Goal: Task Accomplishment & Management: Manage account settings

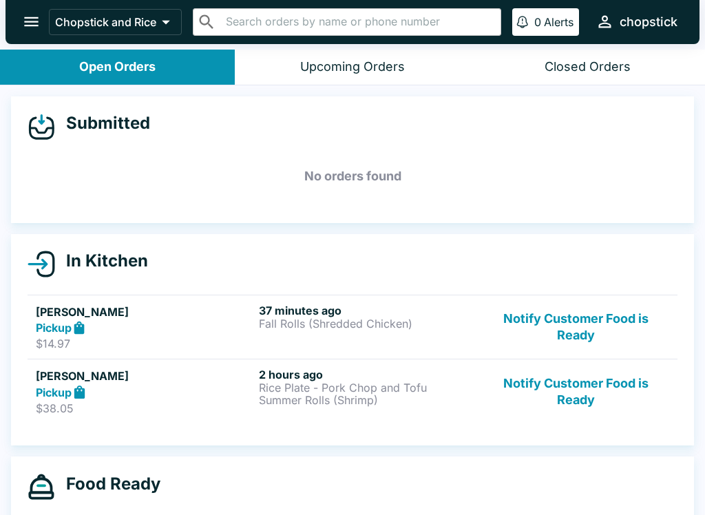
click at [548, 414] on button "Notify Customer Food is Ready" at bounding box center [575, 391] width 187 height 47
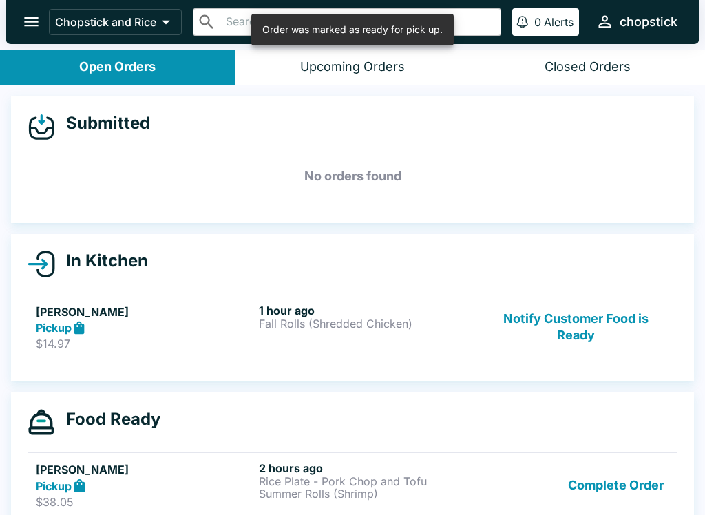
click at [597, 317] on button "Notify Customer Food is Ready" at bounding box center [575, 327] width 187 height 47
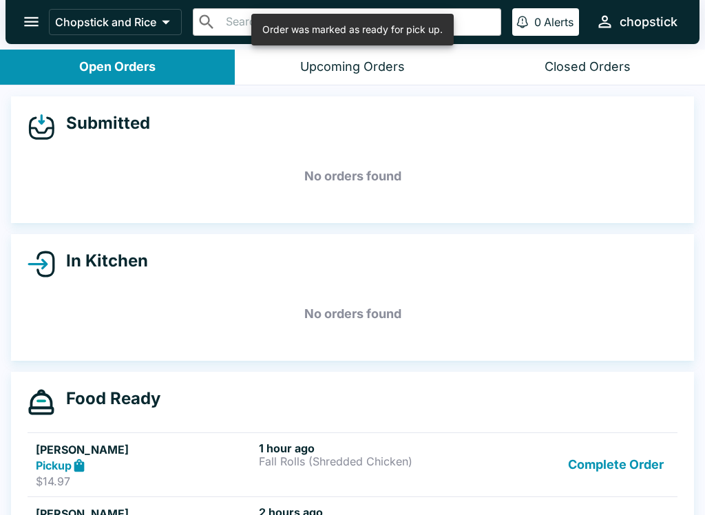
click at [633, 456] on button "Complete Order" at bounding box center [615, 464] width 107 height 47
click at [632, 456] on button "Complete Order" at bounding box center [615, 464] width 107 height 47
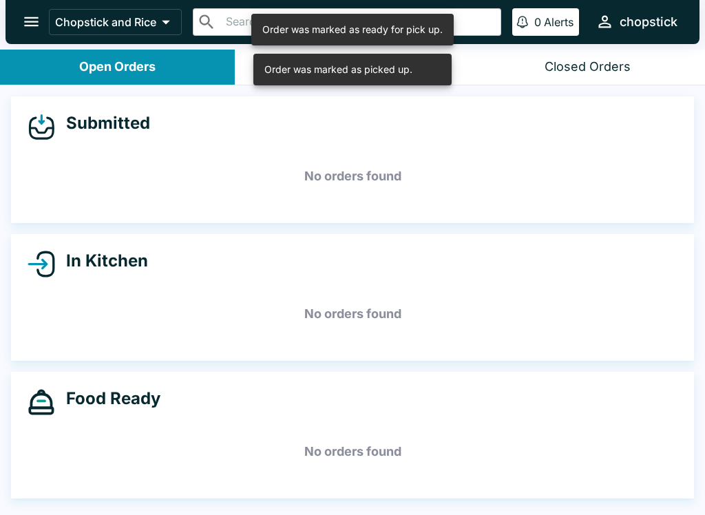
click at [644, 486] on div "Food Ready No orders found" at bounding box center [352, 435] width 683 height 127
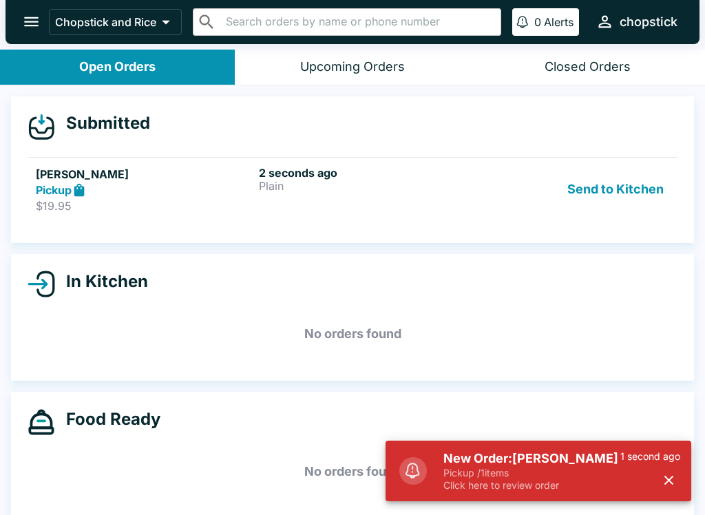
click at [598, 204] on button "Send to Kitchen" at bounding box center [615, 189] width 107 height 47
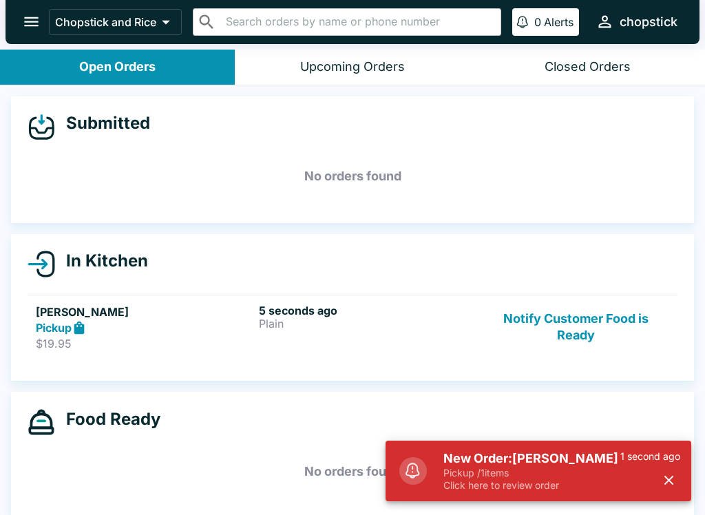
click at [348, 330] on div "5 seconds ago Plain" at bounding box center [367, 327] width 217 height 47
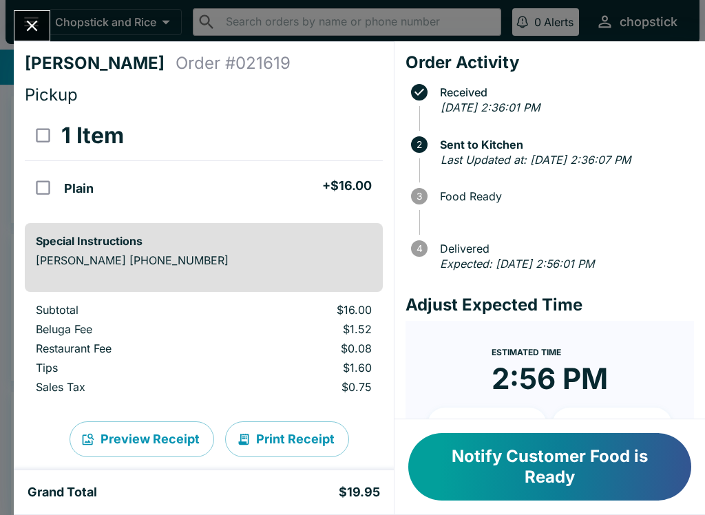
click at [19, 20] on button "Close" at bounding box center [31, 26] width 35 height 30
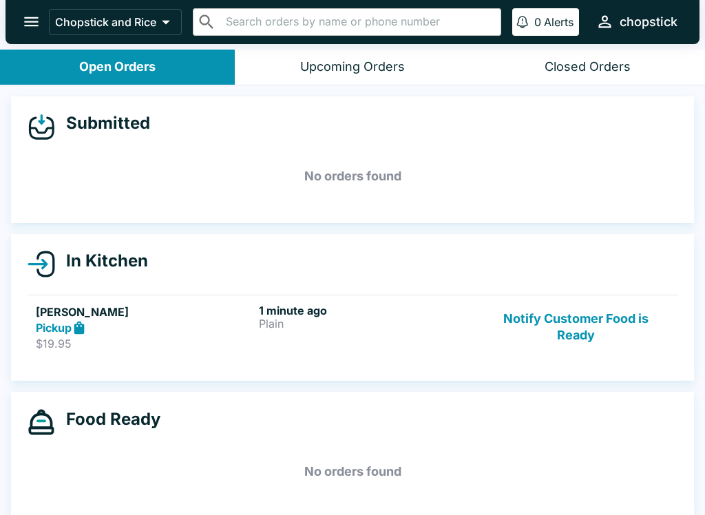
click at [589, 62] on div "Closed Orders" at bounding box center [587, 67] width 86 height 16
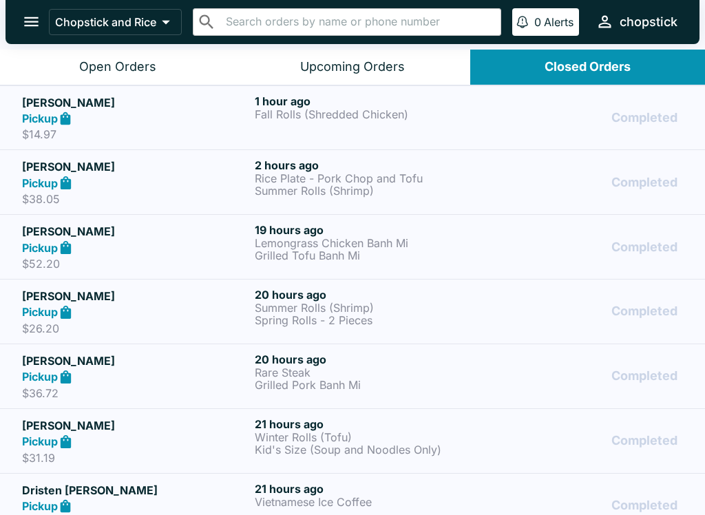
click at [125, 62] on div "Open Orders" at bounding box center [117, 67] width 77 height 16
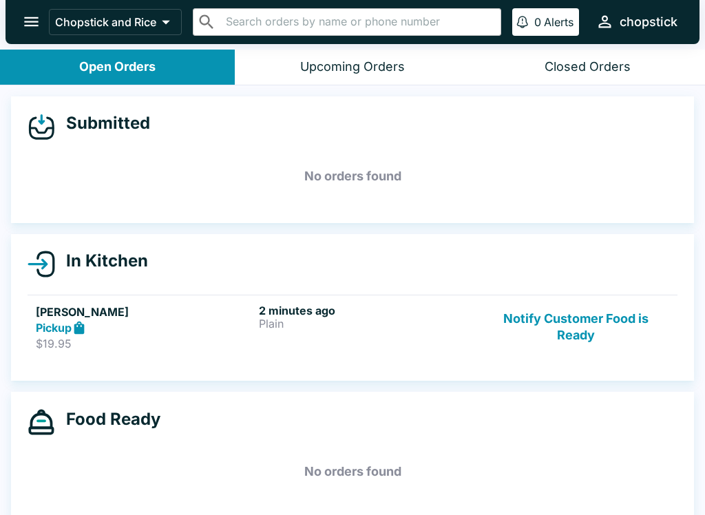
click at [560, 298] on link "[PERSON_NAME] Pickup $19.95 2 minutes ago Plain Notify Customer Food is Ready" at bounding box center [353, 327] width 650 height 65
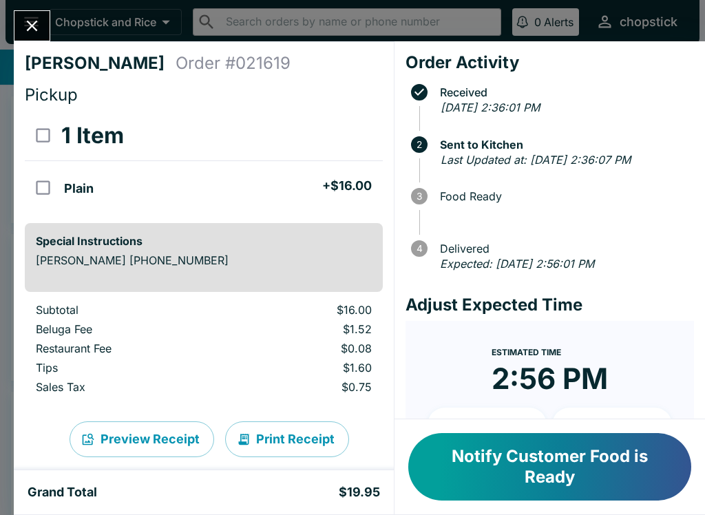
click at [496, 482] on button "Notify Customer Food is Ready" at bounding box center [549, 466] width 283 height 67
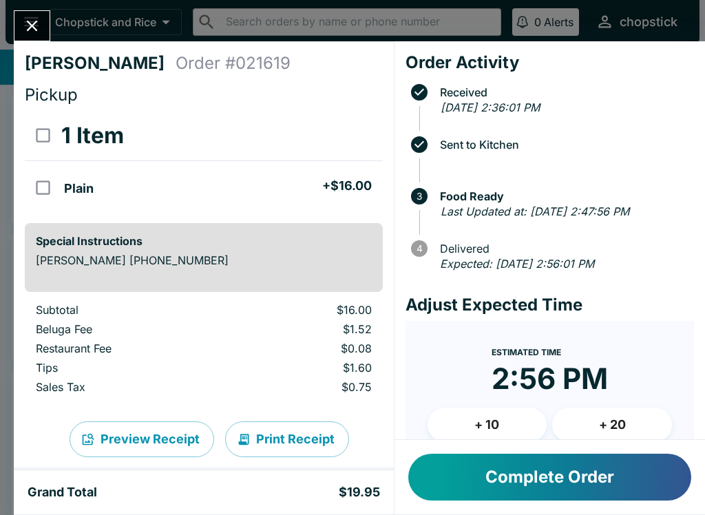
click at [47, 28] on button "Close" at bounding box center [31, 26] width 35 height 30
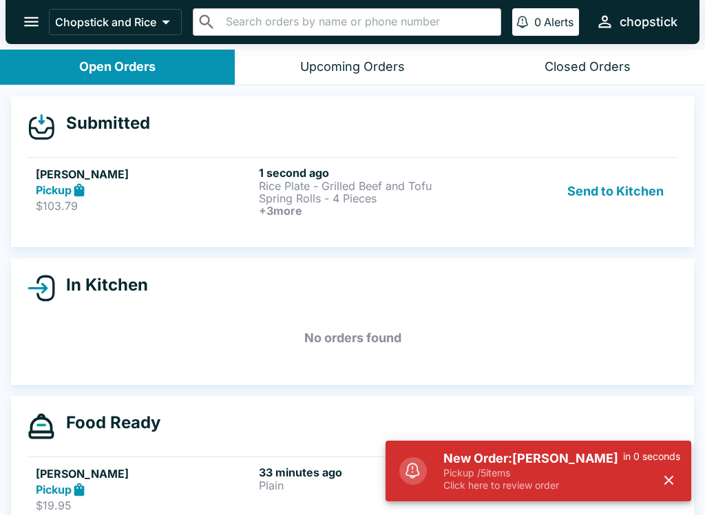
click at [623, 204] on button "Send to Kitchen" at bounding box center [615, 191] width 107 height 51
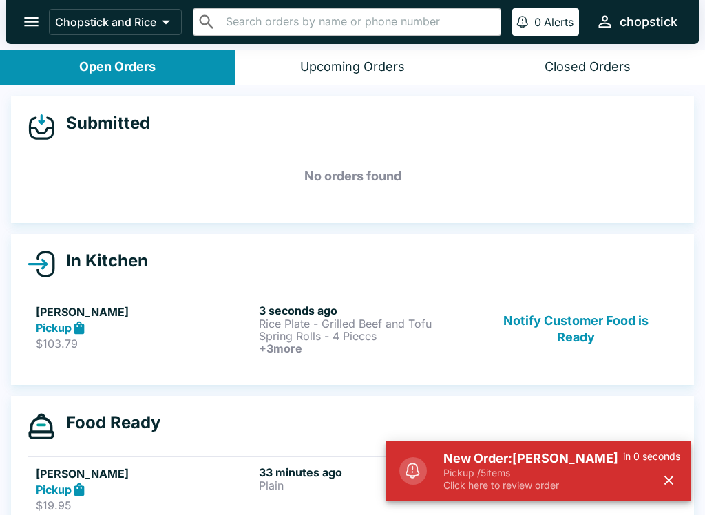
click at [312, 338] on p "Spring Rolls - 4 Pieces" at bounding box center [367, 336] width 217 height 12
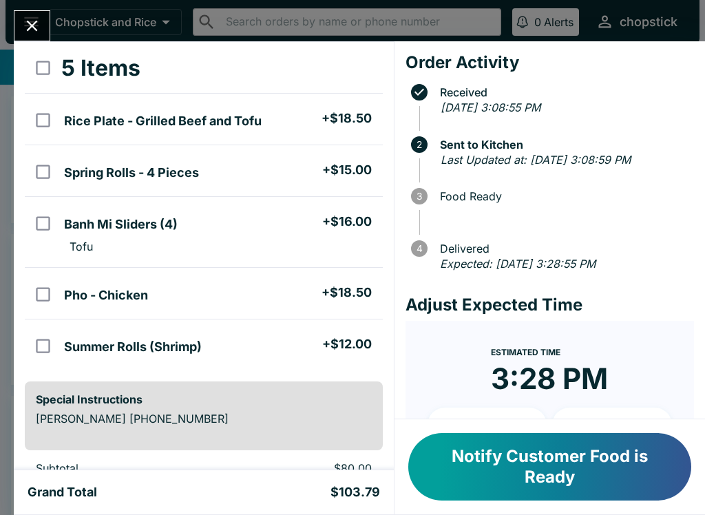
scroll to position [151, 0]
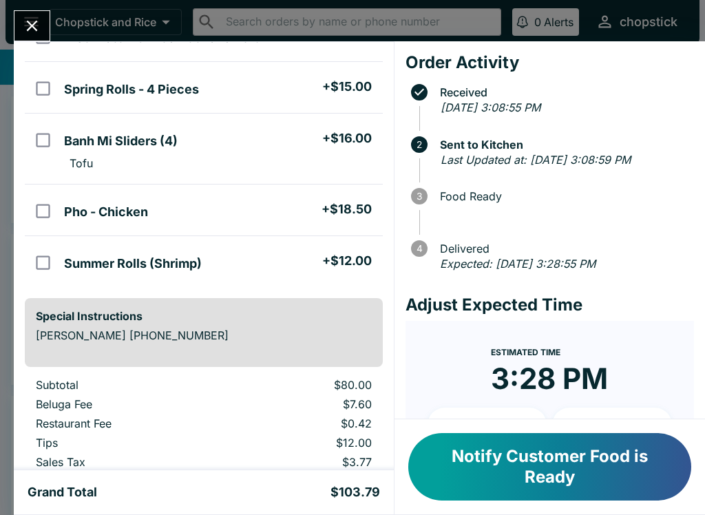
click at [7, 28] on div "[PERSON_NAME] Order # 041353 Pickup 5 Items Rice Plate - Grilled Beef and Tofu …" at bounding box center [352, 257] width 705 height 515
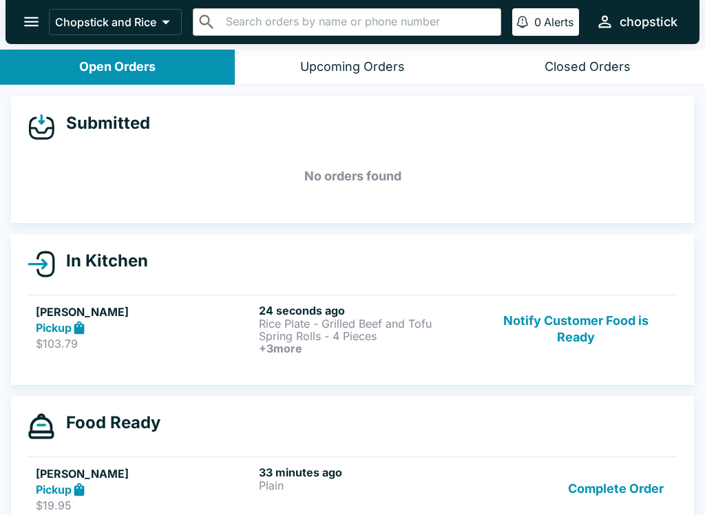
click at [6, 27] on div at bounding box center [7, 257] width 14 height 515
click at [607, 315] on button "Notify Customer Food is Ready" at bounding box center [575, 329] width 187 height 51
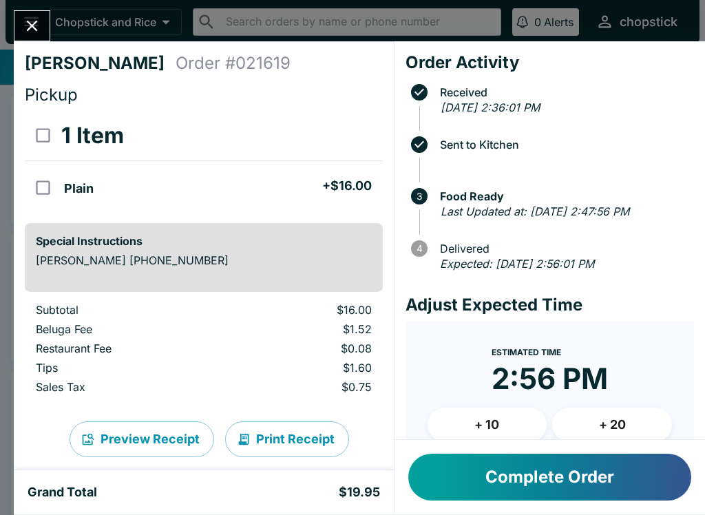
click at [214, 428] on button "Preview Receipt" at bounding box center [142, 439] width 145 height 36
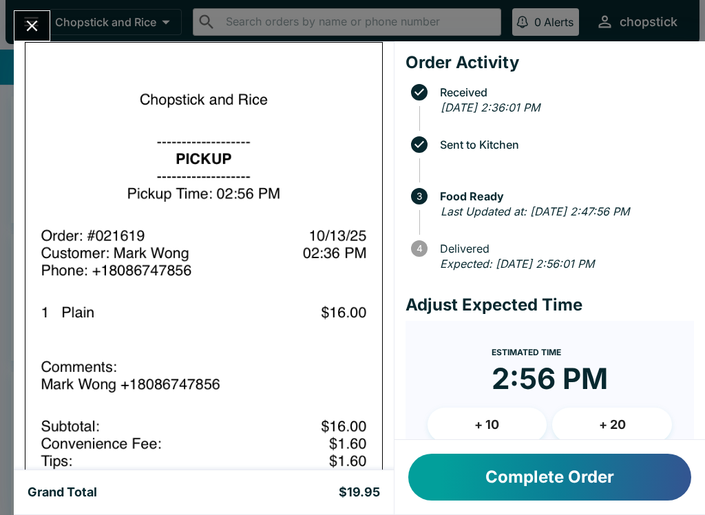
click at [21, 10] on div "[PERSON_NAME] Order # 021619 Pickup 1 Item Plain + $16.00 Special Instructions …" at bounding box center [352, 257] width 705 height 515
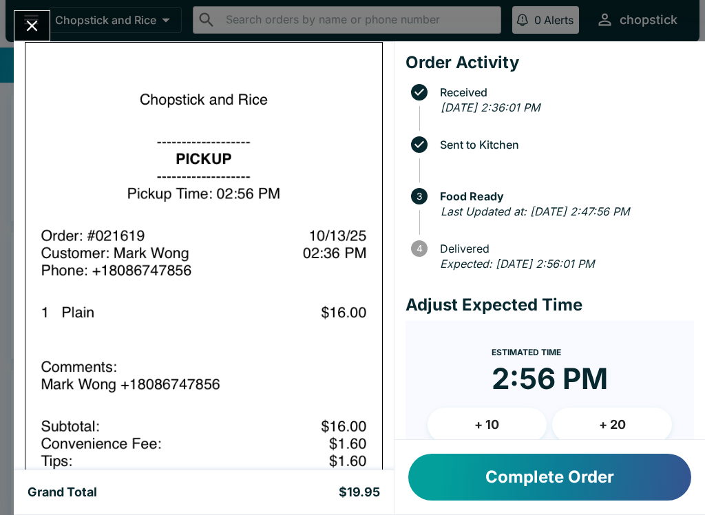
scroll to position [47, 0]
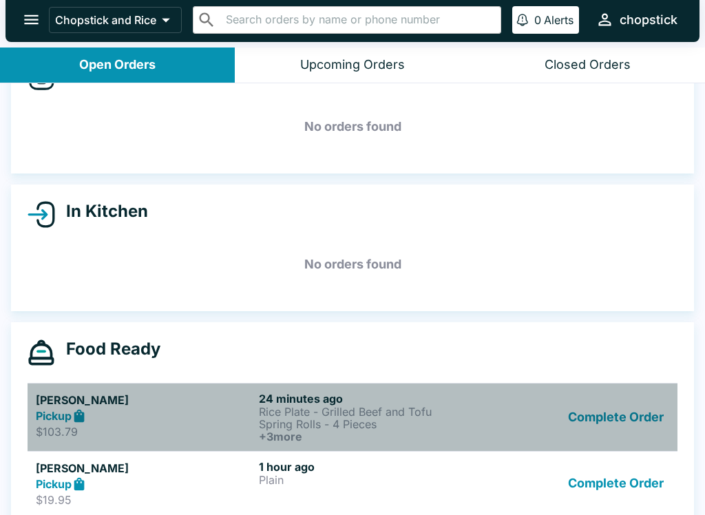
click at [250, 399] on h5 "[PERSON_NAME]" at bounding box center [144, 400] width 217 height 17
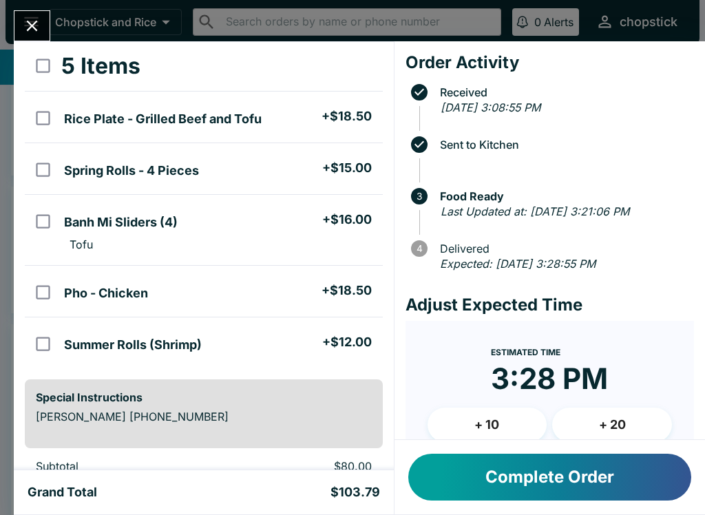
scroll to position [-8, 0]
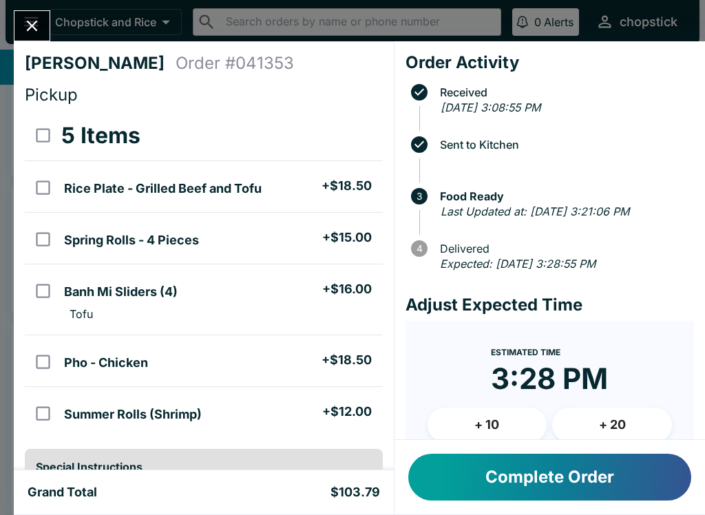
click at [27, 23] on icon "Close" at bounding box center [32, 26] width 19 height 19
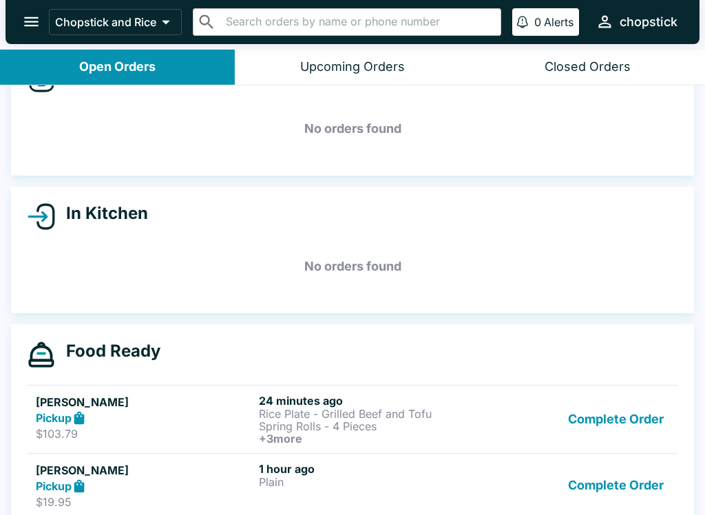
click at [662, 410] on button "Complete Order" at bounding box center [615, 419] width 107 height 51
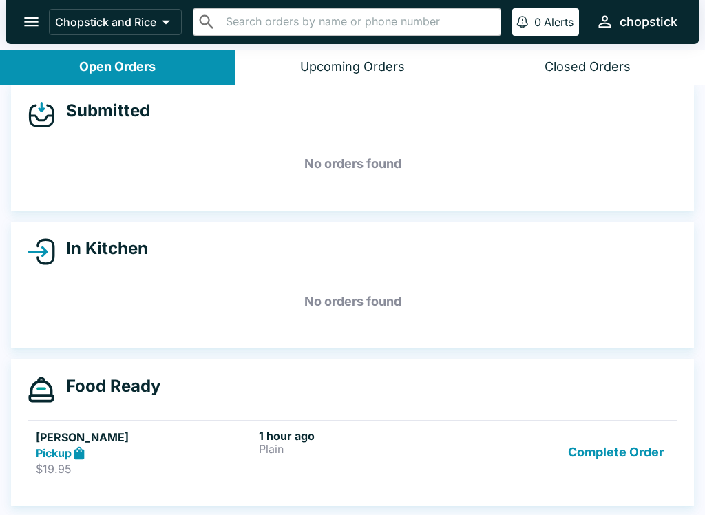
click at [662, 429] on div "Complete Order" at bounding box center [575, 454] width 187 height 51
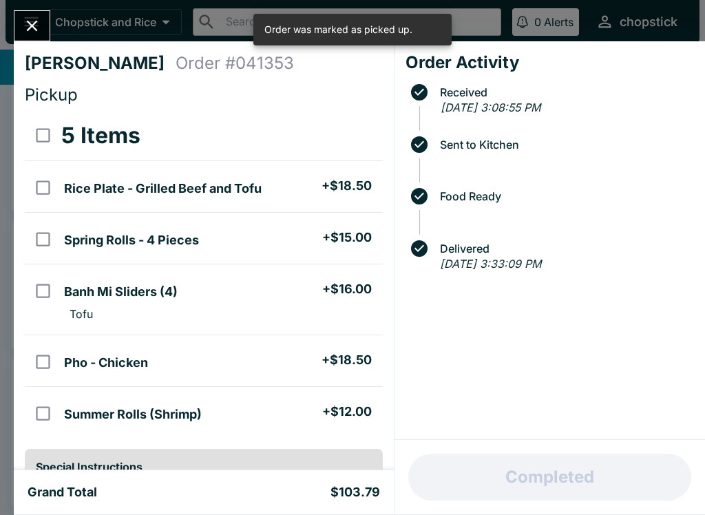
click at [634, 455] on div "Completed" at bounding box center [549, 477] width 310 height 74
click at [54, 22] on div "[PERSON_NAME] Order # 041353 Pickup 5 Items Rice Plate - Grilled Beef and Tofu …" at bounding box center [352, 257] width 705 height 515
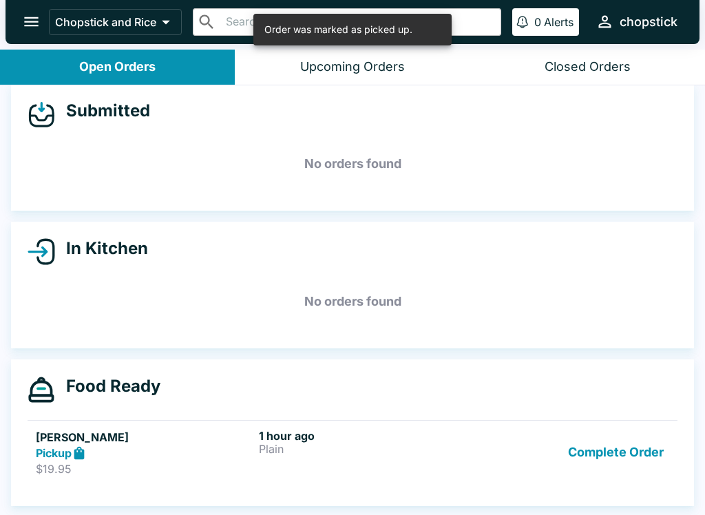
click at [628, 452] on button "Complete Order" at bounding box center [615, 452] width 107 height 47
